Goal: Task Accomplishment & Management: Manage account settings

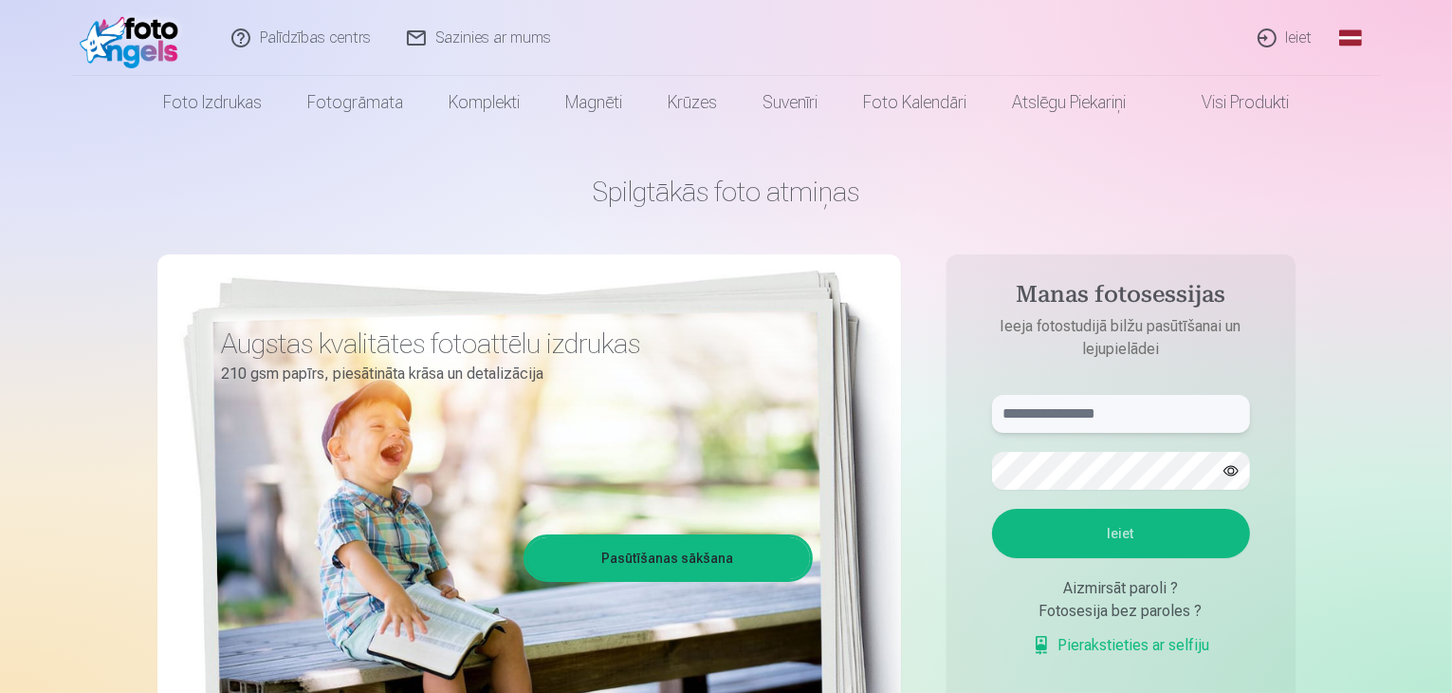
click at [1031, 411] on input "text" at bounding box center [1121, 414] width 258 height 38
click at [992, 509] on button "Ieiet" at bounding box center [1121, 533] width 258 height 49
click at [1080, 415] on input "**********" at bounding box center [1121, 414] width 258 height 38
type input "**********"
